Goal: Information Seeking & Learning: Learn about a topic

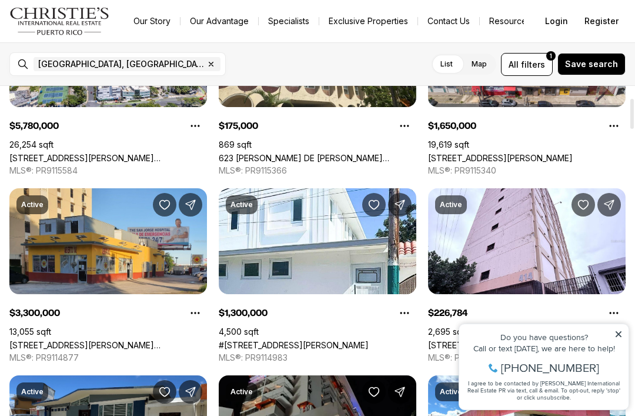
scroll to position [131, 0]
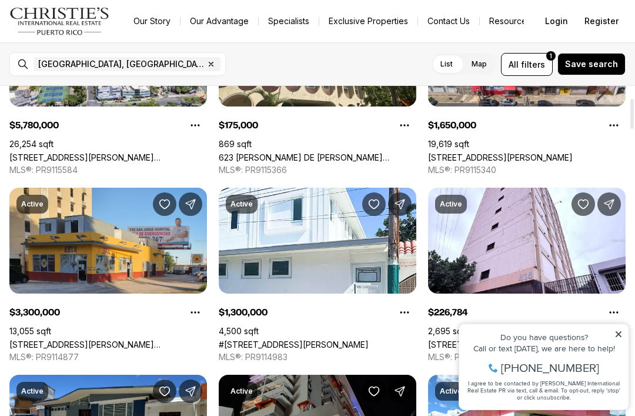
click at [131, 339] on link "[STREET_ADDRESS][PERSON_NAME][PERSON_NAME]" at bounding box center [108, 344] width 198 height 10
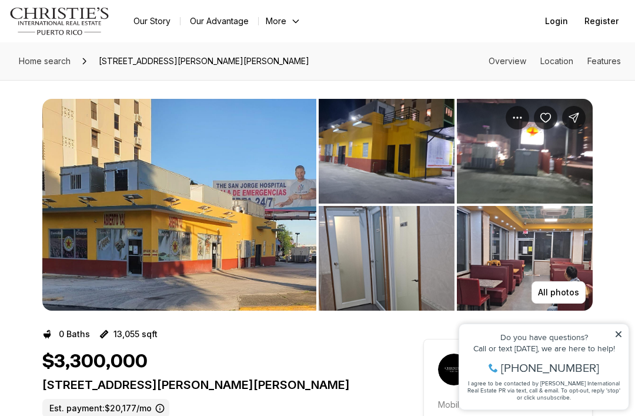
click at [411, 151] on img "View image gallery" at bounding box center [387, 151] width 136 height 105
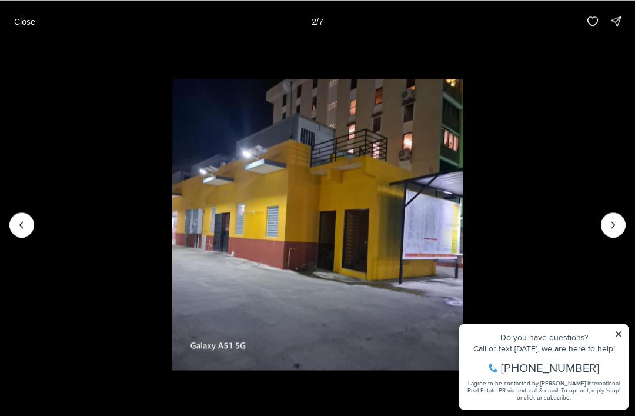
click at [617, 219] on icon "Next slide" at bounding box center [614, 225] width 12 height 12
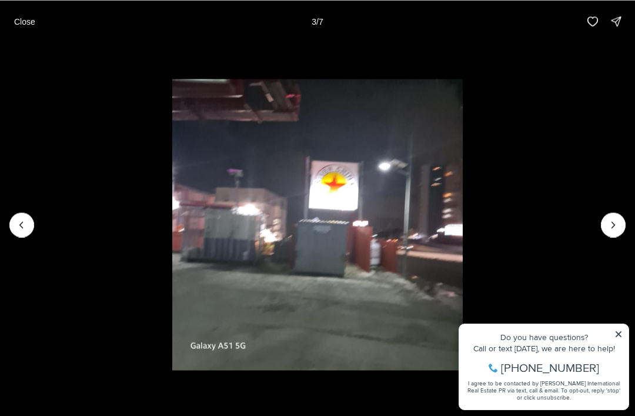
click at [608, 227] on icon "Next slide" at bounding box center [614, 225] width 12 height 12
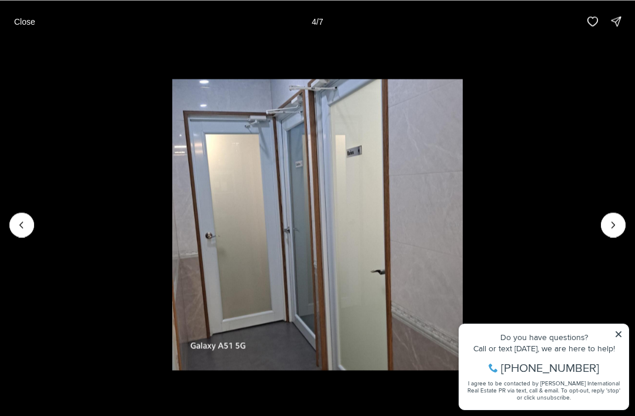
click at [614, 221] on icon "Next slide" at bounding box center [614, 225] width 12 height 12
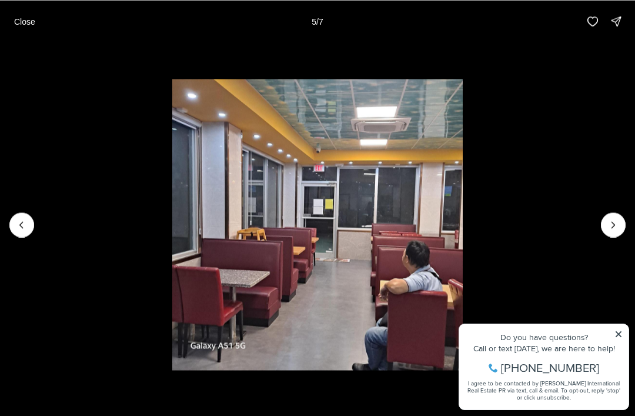
click at [614, 214] on button "Next slide" at bounding box center [613, 224] width 25 height 25
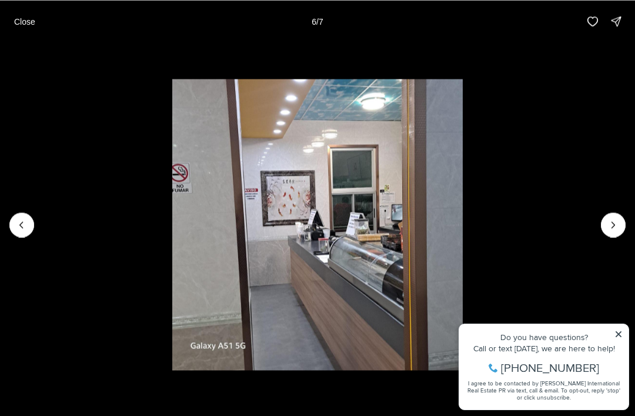
click at [615, 216] on button "Next slide" at bounding box center [613, 224] width 25 height 25
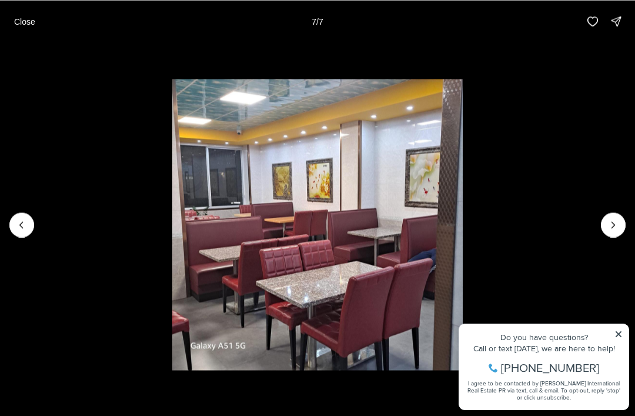
click at [464, 211] on img "7 of 7" at bounding box center [317, 224] width 291 height 291
click at [464, 218] on img "7 of 7" at bounding box center [317, 224] width 291 height 291
click at [618, 228] on div at bounding box center [613, 224] width 25 height 25
click at [617, 228] on div at bounding box center [613, 224] width 25 height 25
click at [618, 221] on div at bounding box center [613, 224] width 25 height 25
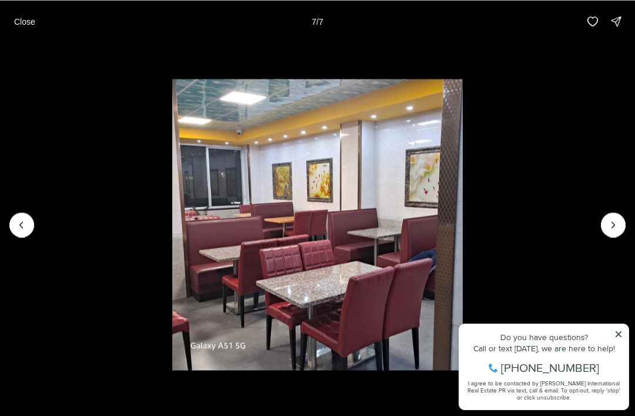
click at [19, 16] on p "Close" at bounding box center [24, 20] width 21 height 9
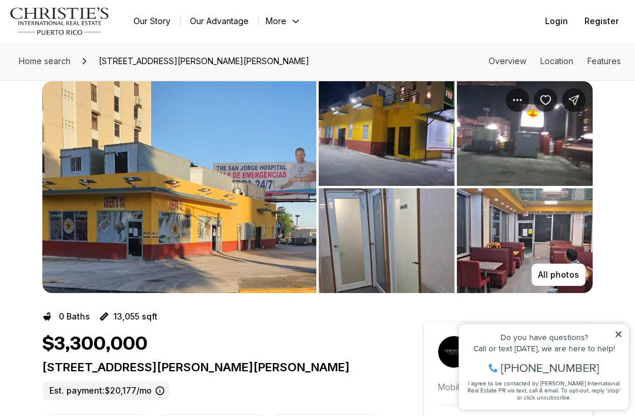
scroll to position [16, 0]
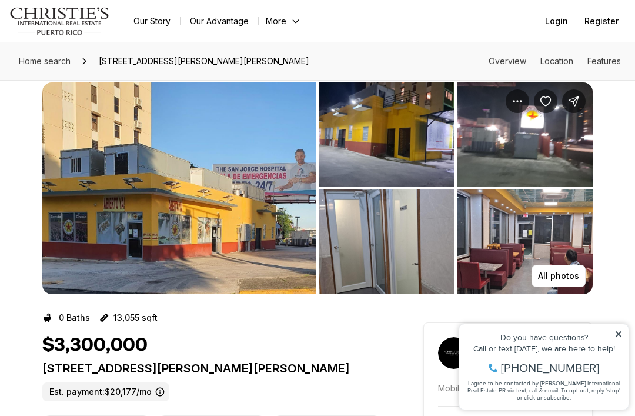
click at [80, 233] on img "View image gallery" at bounding box center [179, 188] width 274 height 212
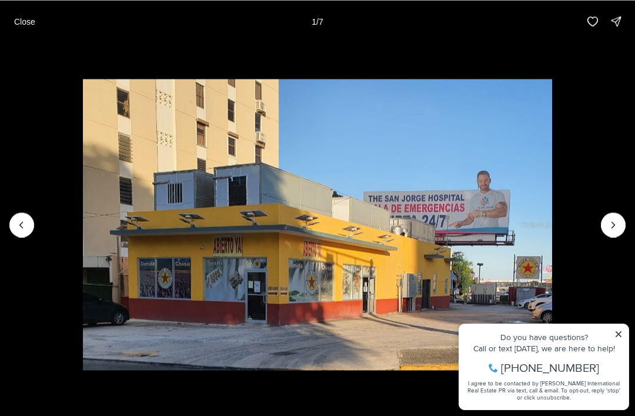
click at [552, 191] on img "1 of 7" at bounding box center [318, 224] width 470 height 291
click at [552, 223] on img "1 of 7" at bounding box center [318, 224] width 470 height 291
click at [552, 220] on img "1 of 7" at bounding box center [318, 224] width 470 height 291
click at [552, 215] on img "1 of 7" at bounding box center [318, 224] width 470 height 291
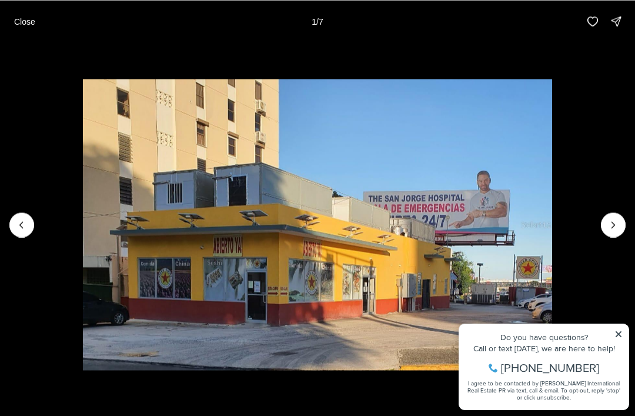
click at [617, 225] on icon "Next slide" at bounding box center [614, 225] width 12 height 12
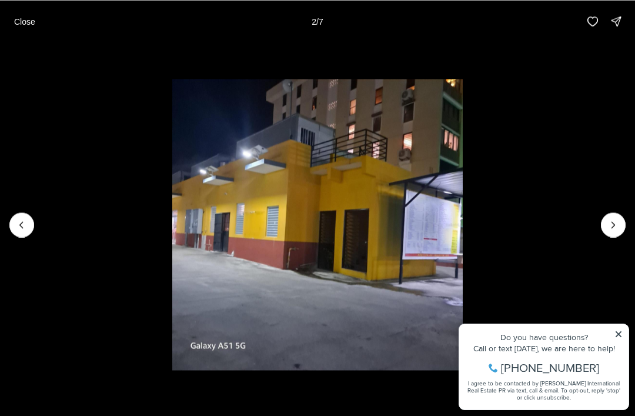
click at [615, 215] on button "Next slide" at bounding box center [613, 224] width 25 height 25
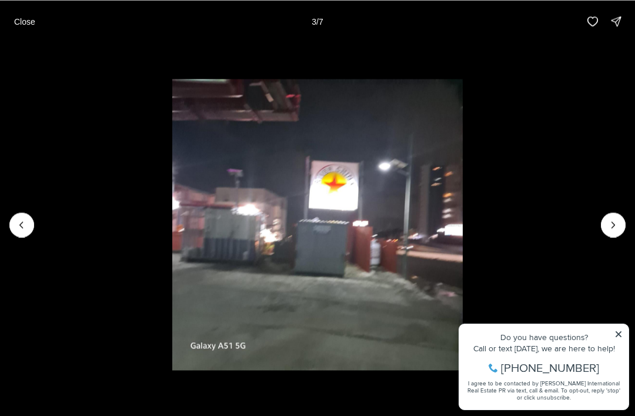
click at [464, 225] on img "3 of 7" at bounding box center [317, 224] width 291 height 291
click at [464, 238] on img "3 of 7" at bounding box center [317, 224] width 291 height 291
click at [464, 226] on img "3 of 7" at bounding box center [317, 224] width 291 height 291
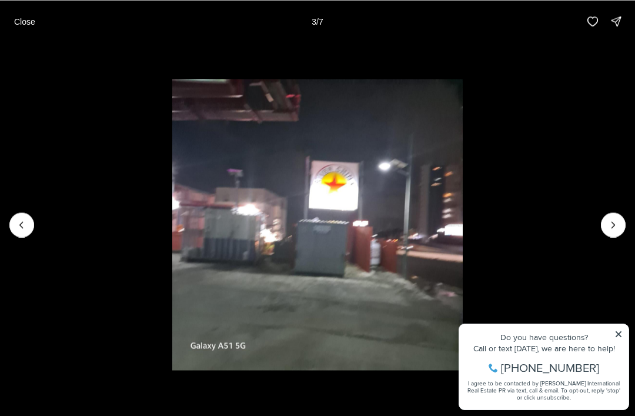
click at [464, 225] on img "3 of 7" at bounding box center [317, 224] width 291 height 291
click at [618, 228] on icon "Next slide" at bounding box center [614, 225] width 12 height 12
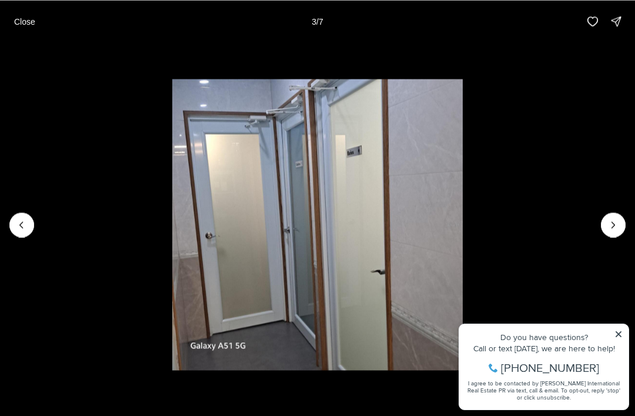
click at [618, 228] on icon "Next slide" at bounding box center [614, 225] width 12 height 12
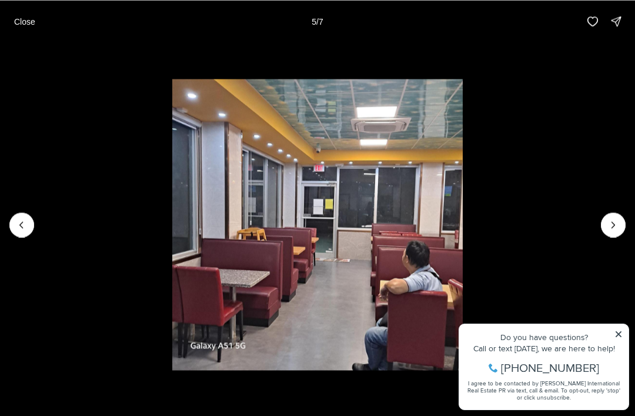
click at [16, 18] on p "Close" at bounding box center [24, 20] width 21 height 9
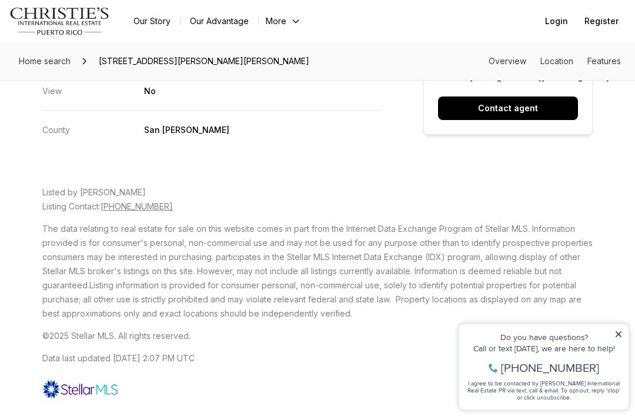
scroll to position [2195, 0]
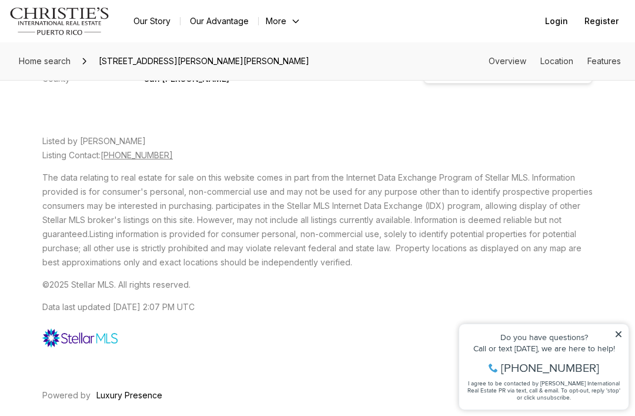
click at [616, 332] on icon at bounding box center [619, 334] width 8 height 8
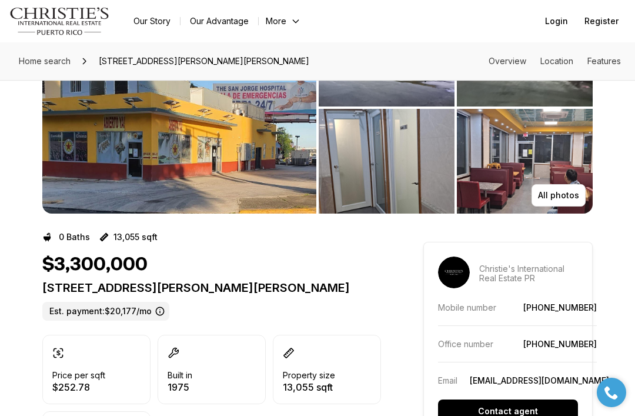
scroll to position [0, 0]
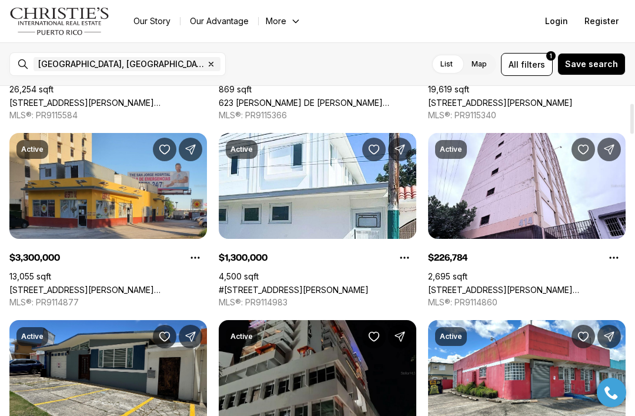
scroll to position [187, 0]
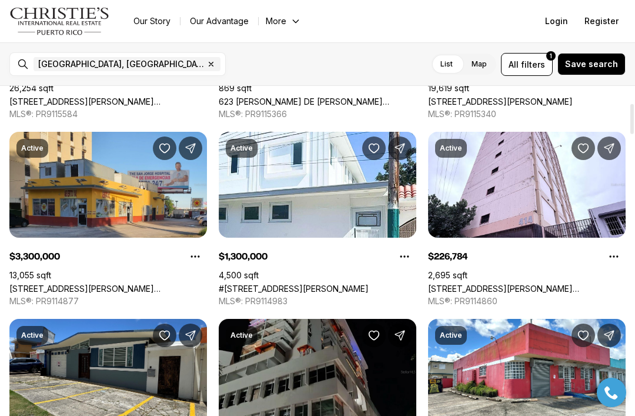
click at [369, 284] on link "#[STREET_ADDRESS][PERSON_NAME]" at bounding box center [294, 289] width 150 height 10
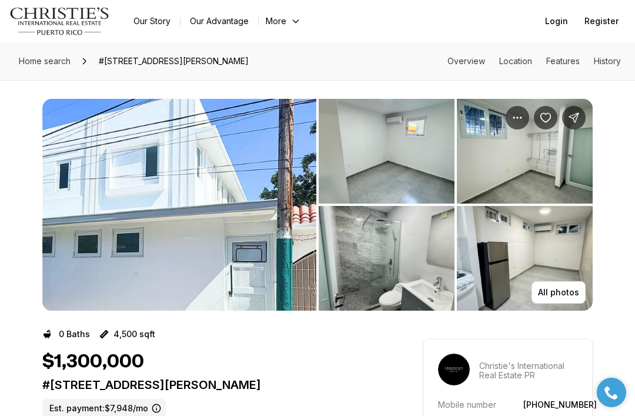
click at [407, 155] on img "View image gallery" at bounding box center [387, 151] width 136 height 105
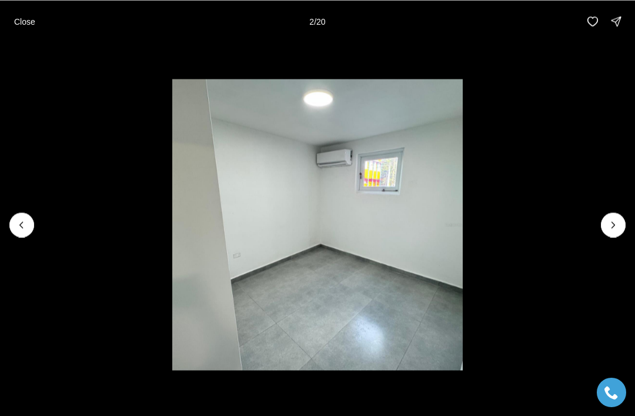
click at [464, 229] on img "2 of 20" at bounding box center [317, 224] width 291 height 291
click at [618, 224] on icon "Next slide" at bounding box center [614, 225] width 12 height 12
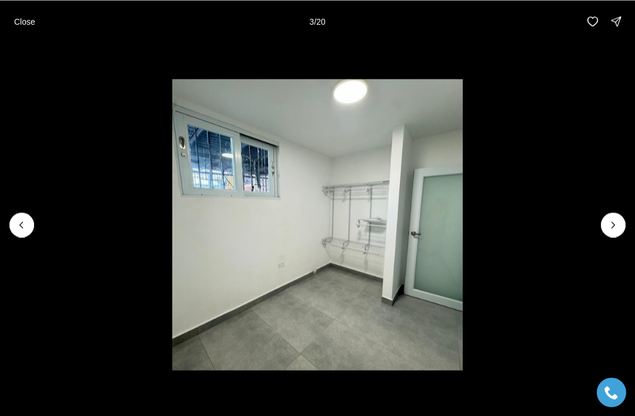
click at [622, 218] on button "Next slide" at bounding box center [613, 224] width 25 height 25
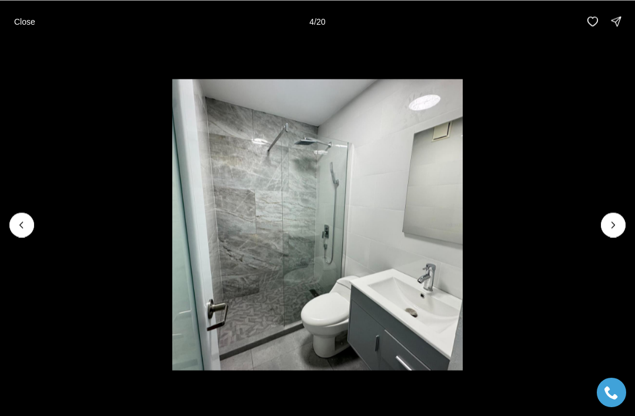
click at [464, 215] on img "4 of 20" at bounding box center [317, 224] width 291 height 291
click at [619, 220] on icon "Next slide" at bounding box center [614, 225] width 12 height 12
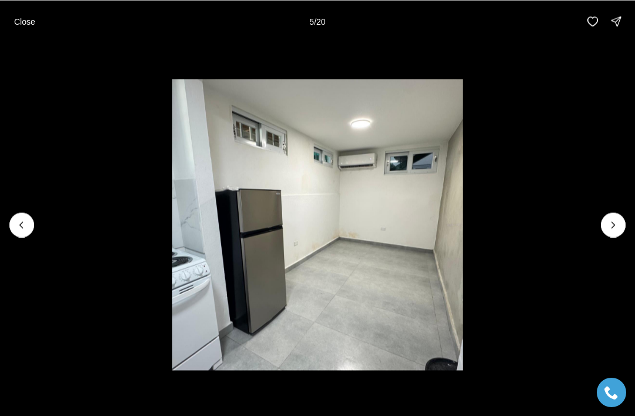
click at [615, 224] on icon "Next slide" at bounding box center [614, 225] width 12 height 12
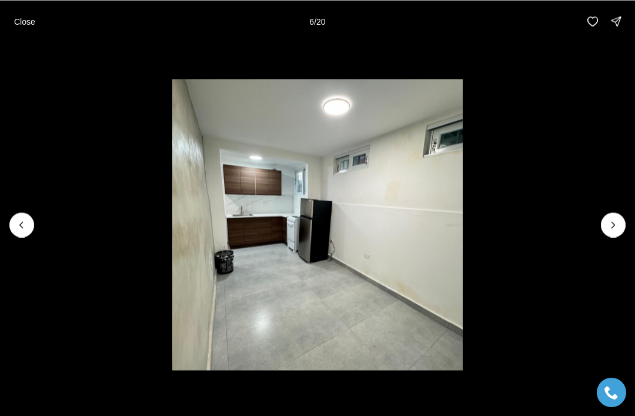
click at [618, 226] on icon "Next slide" at bounding box center [614, 225] width 12 height 12
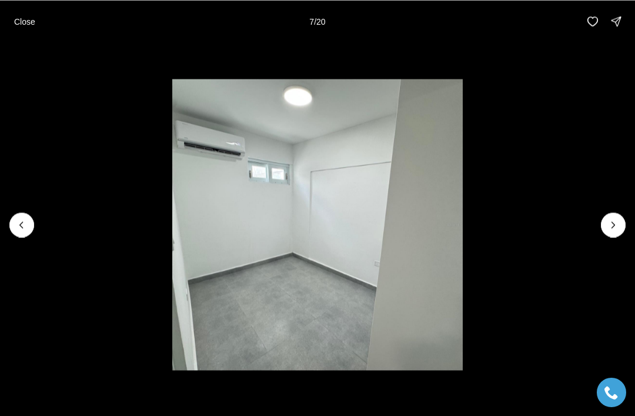
click at [8, 19] on button "Close" at bounding box center [24, 21] width 35 height 24
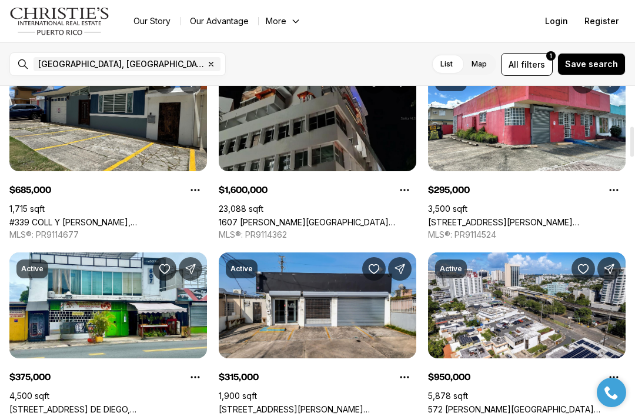
scroll to position [441, 0]
click at [548, 217] on link "[STREET_ADDRESS][PERSON_NAME][PERSON_NAME][PERSON_NAME]" at bounding box center [527, 222] width 198 height 10
click at [531, 217] on link "[STREET_ADDRESS][PERSON_NAME][PERSON_NAME][PERSON_NAME]" at bounding box center [527, 222] width 198 height 10
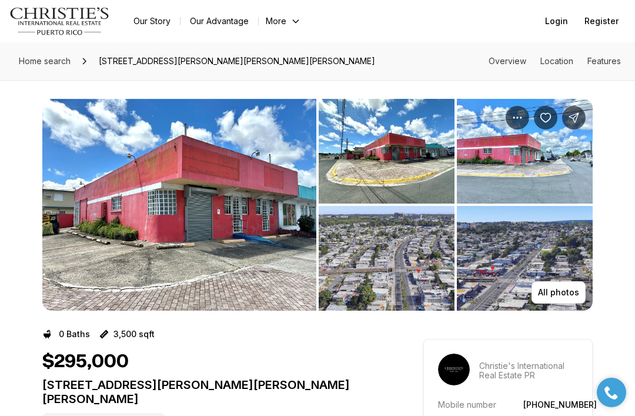
click at [422, 134] on img "View image gallery" at bounding box center [387, 151] width 136 height 105
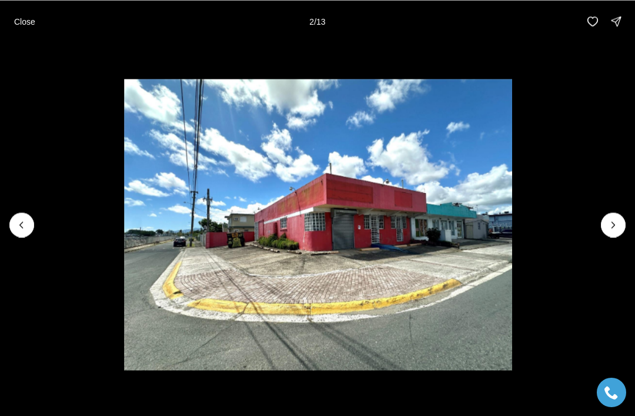
click at [512, 244] on img "2 of 13" at bounding box center [318, 224] width 388 height 291
click at [512, 237] on img "2 of 13" at bounding box center [318, 224] width 388 height 291
click at [618, 216] on button "Next slide" at bounding box center [613, 224] width 25 height 25
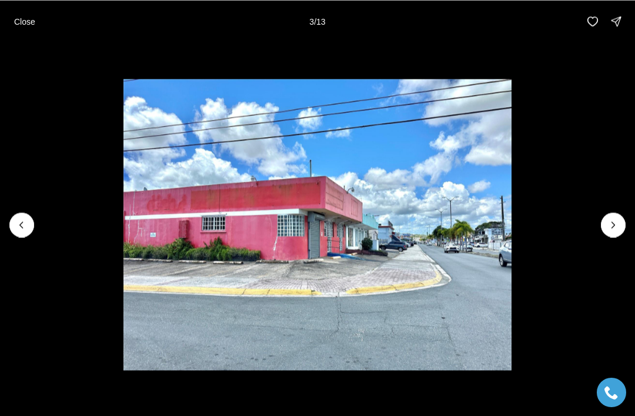
click at [618, 224] on icon "Next slide" at bounding box center [614, 225] width 12 height 12
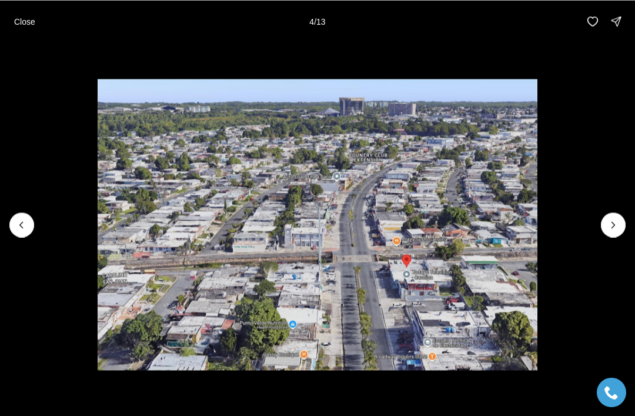
click at [618, 222] on icon "Next slide" at bounding box center [614, 225] width 12 height 12
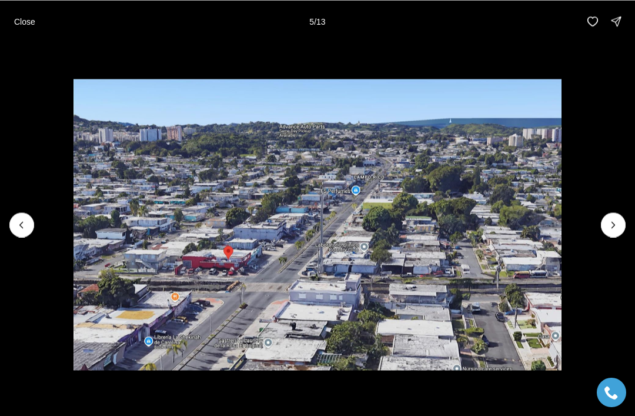
click at [562, 218] on img "5 of 13" at bounding box center [318, 224] width 489 height 291
click at [562, 219] on img "5 of 13" at bounding box center [318, 224] width 489 height 291
click at [618, 222] on icon "Next slide" at bounding box center [614, 225] width 12 height 12
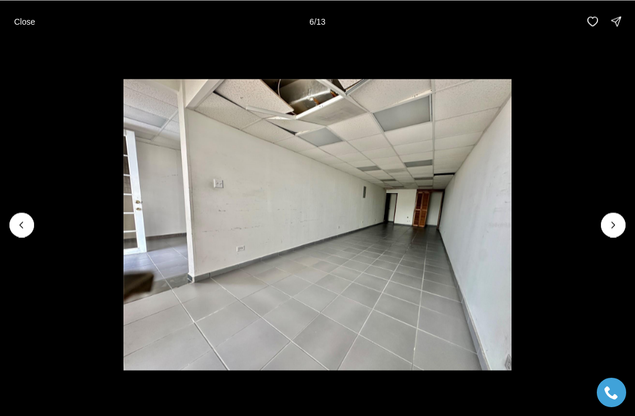
click at [618, 219] on icon "Next slide" at bounding box center [614, 225] width 12 height 12
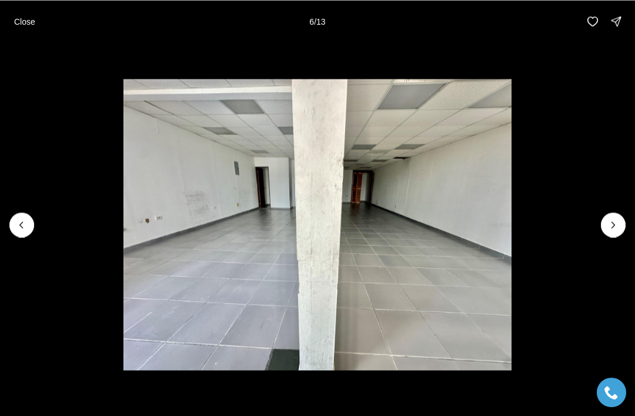
click at [618, 219] on icon "Next slide" at bounding box center [614, 225] width 12 height 12
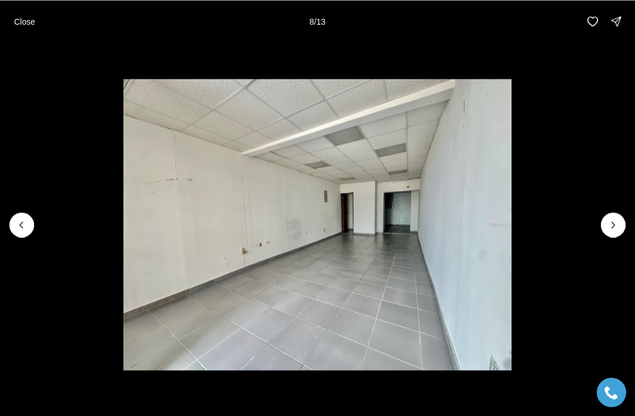
click at [618, 228] on icon "Next slide" at bounding box center [614, 225] width 12 height 12
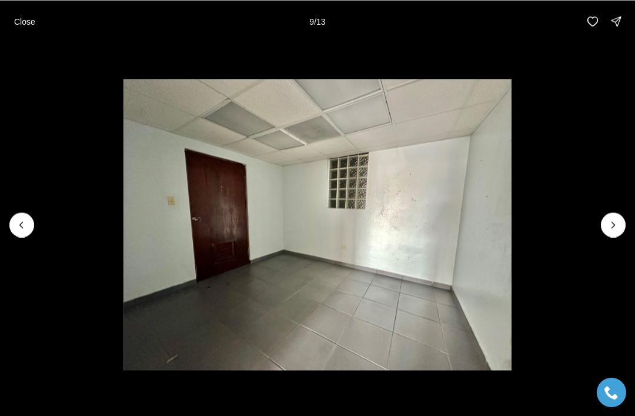
click at [613, 221] on icon "Next slide" at bounding box center [614, 225] width 12 height 12
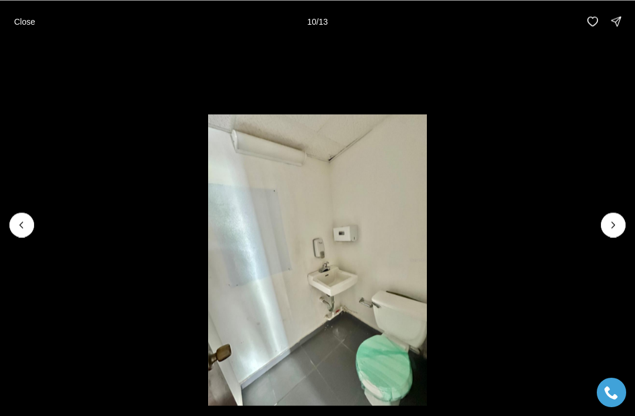
click at [611, 233] on button "Next slide" at bounding box center [613, 224] width 25 height 25
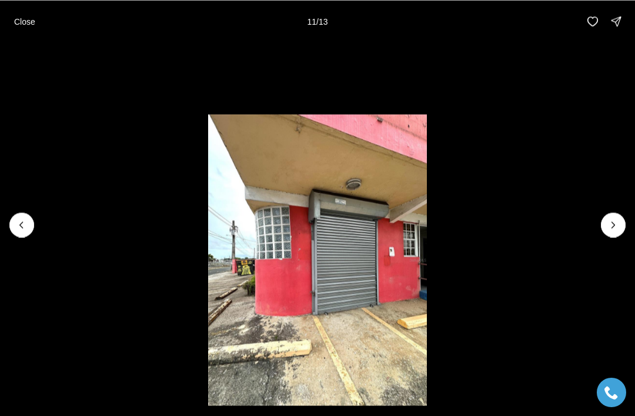
click at [616, 230] on icon "Next slide" at bounding box center [614, 225] width 12 height 12
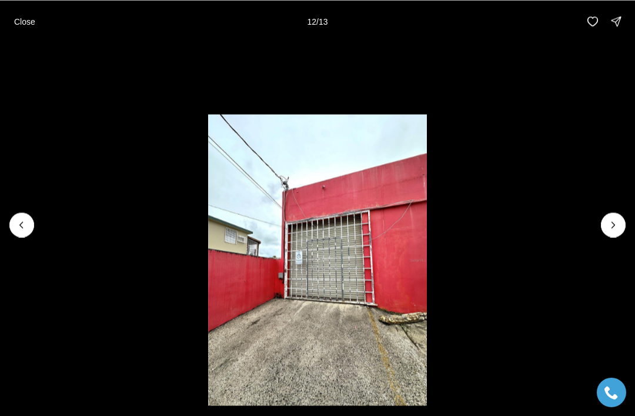
click at [618, 219] on icon "Next slide" at bounding box center [614, 225] width 12 height 12
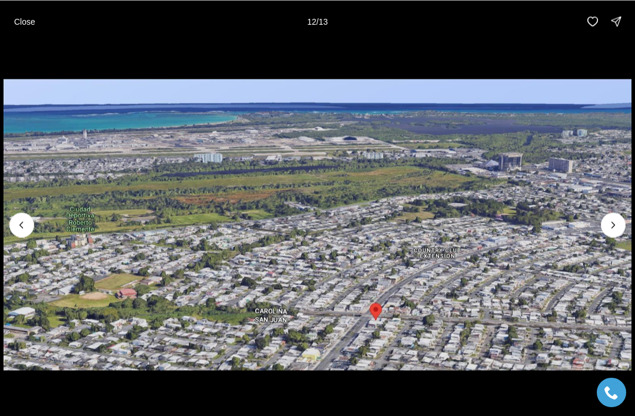
click at [618, 219] on icon "Next slide" at bounding box center [614, 225] width 12 height 12
click at [22, 26] on p "Close" at bounding box center [24, 20] width 21 height 9
